Goal: Transaction & Acquisition: Purchase product/service

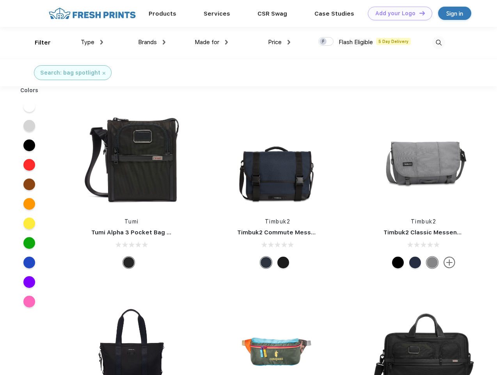
scroll to position [0, 0]
click at [397, 13] on link "Add your Logo Design Tool" at bounding box center [400, 14] width 64 height 14
click at [0, 0] on div "Design Tool" at bounding box center [0, 0] width 0 height 0
click at [419, 13] on link "Add your Logo Design Tool" at bounding box center [400, 14] width 64 height 14
click at [37, 43] on div "Filter" at bounding box center [43, 42] width 16 height 9
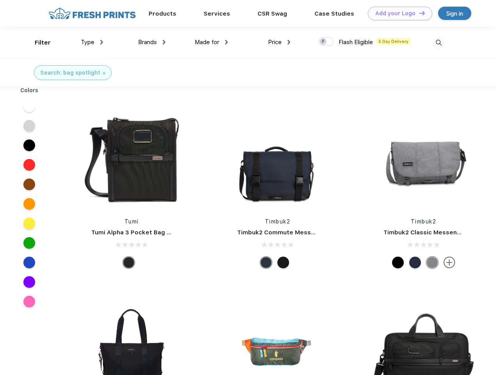
click at [92, 42] on span "Type" at bounding box center [88, 42] width 14 height 7
click at [152, 42] on span "Brands" at bounding box center [147, 42] width 19 height 7
click at [211, 42] on span "Made for" at bounding box center [207, 42] width 25 height 7
click at [279, 42] on span "Price" at bounding box center [275, 42] width 14 height 7
click at [326, 42] on div at bounding box center [325, 41] width 15 height 9
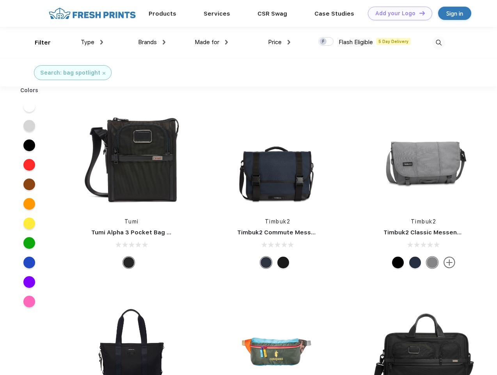
click at [323, 42] on input "checkbox" at bounding box center [320, 39] width 5 height 5
click at [439, 43] on img at bounding box center [438, 42] width 13 height 13
